Goal: Task Accomplishment & Management: Manage account settings

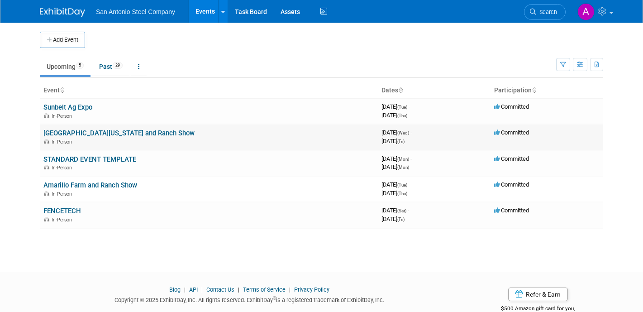
click at [71, 131] on link "[GEOGRAPHIC_DATA][US_STATE] and Ranch Show" at bounding box center [118, 133] width 151 height 8
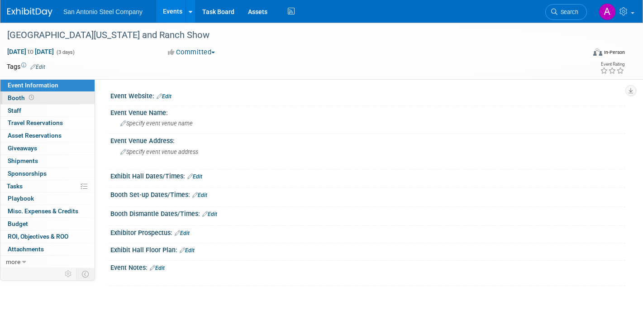
click at [46, 96] on link "Booth" at bounding box center [47, 98] width 94 height 12
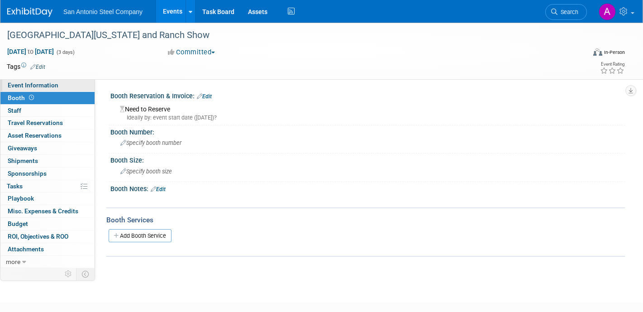
click at [52, 87] on span "Event Information" at bounding box center [33, 84] width 51 height 7
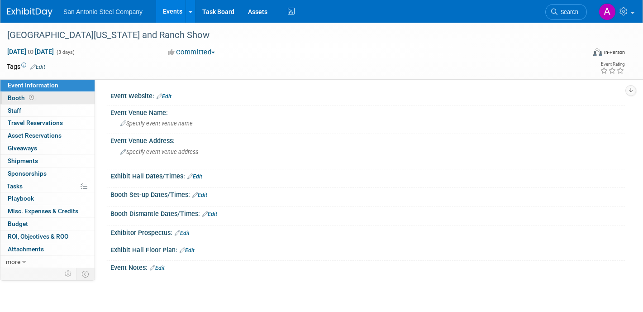
click at [51, 96] on link "Booth" at bounding box center [47, 98] width 94 height 12
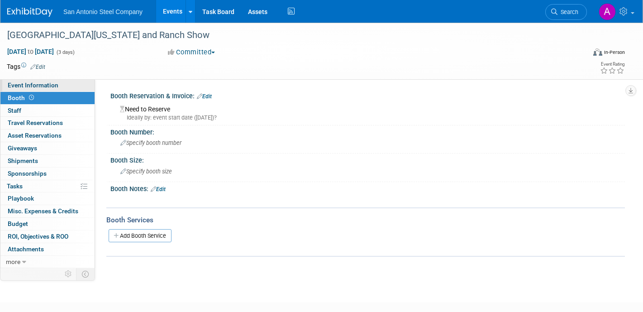
click at [53, 83] on span "Event Information" at bounding box center [33, 84] width 51 height 7
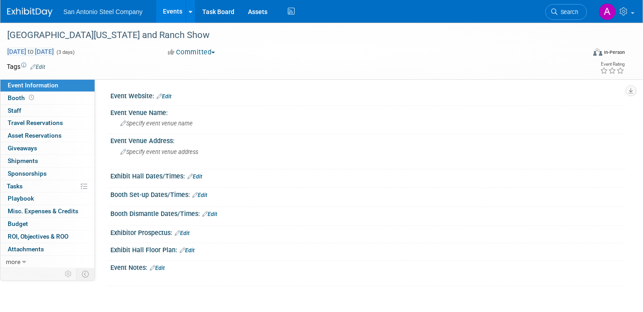
click at [54, 51] on span "[DATE] to [DATE]" at bounding box center [31, 52] width 48 height 8
select select "9"
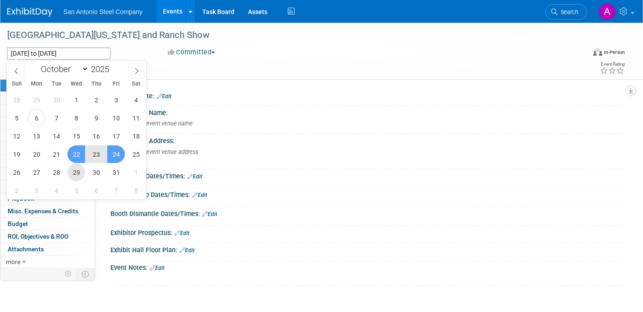
click at [70, 168] on span "29" at bounding box center [76, 172] width 18 height 18
type input "[DATE]"
click at [88, 172] on span "30" at bounding box center [96, 172] width 18 height 18
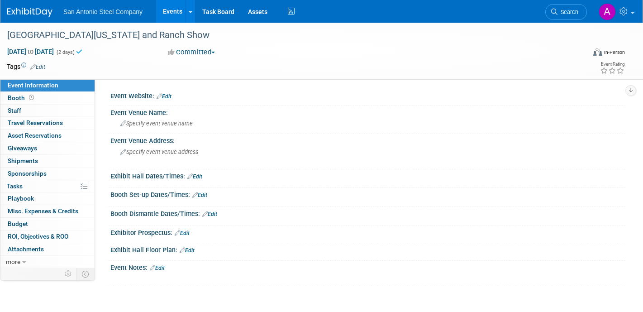
click at [127, 59] on div "[DATE] to [DATE] (2 days) [DATE] to [DATE] Committed Committed Considering Not …" at bounding box center [316, 54] width 632 height 14
